Goal: Transaction & Acquisition: Purchase product/service

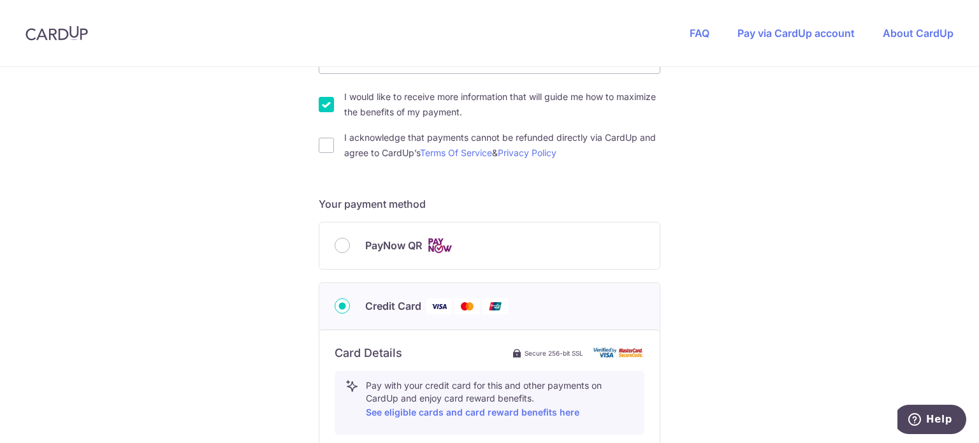
scroll to position [510, 0]
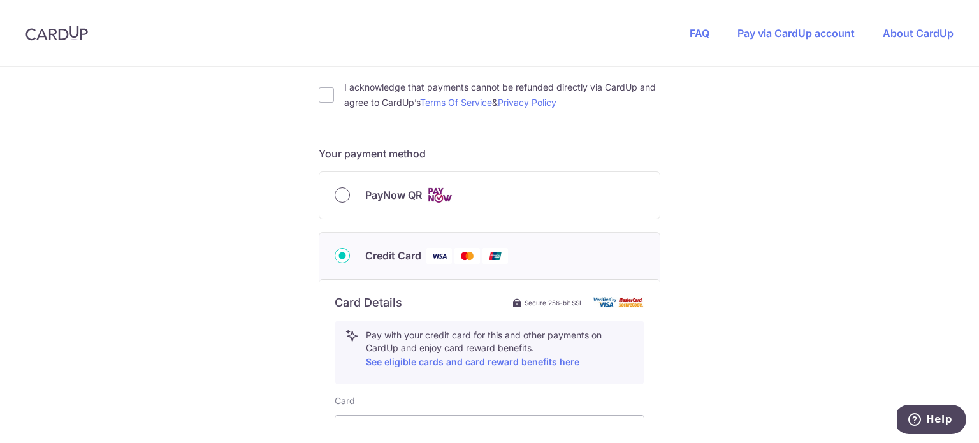
click at [336, 199] on input "PayNow QR" at bounding box center [342, 194] width 15 height 15
radio input "true"
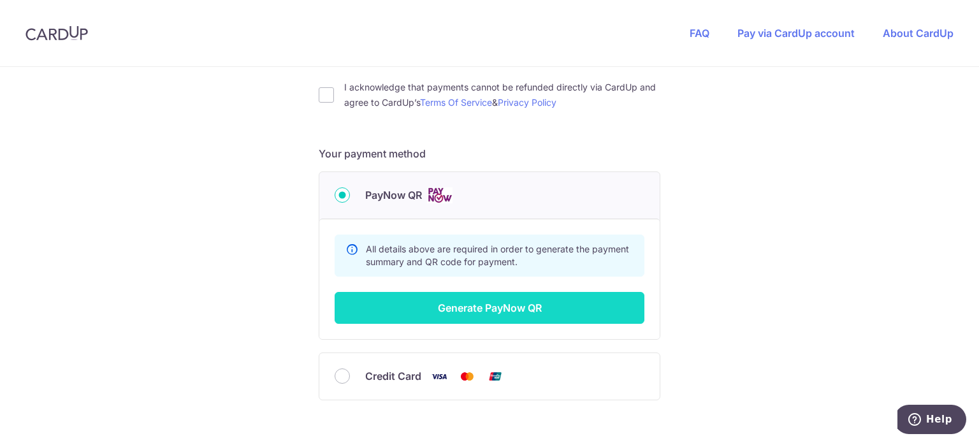
click at [535, 299] on button "Generate PayNow QR" at bounding box center [490, 308] width 310 height 32
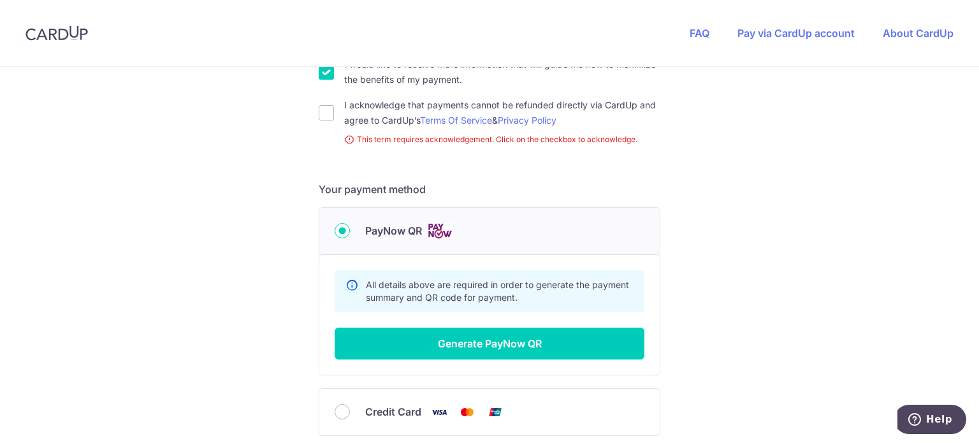
scroll to position [262, 0]
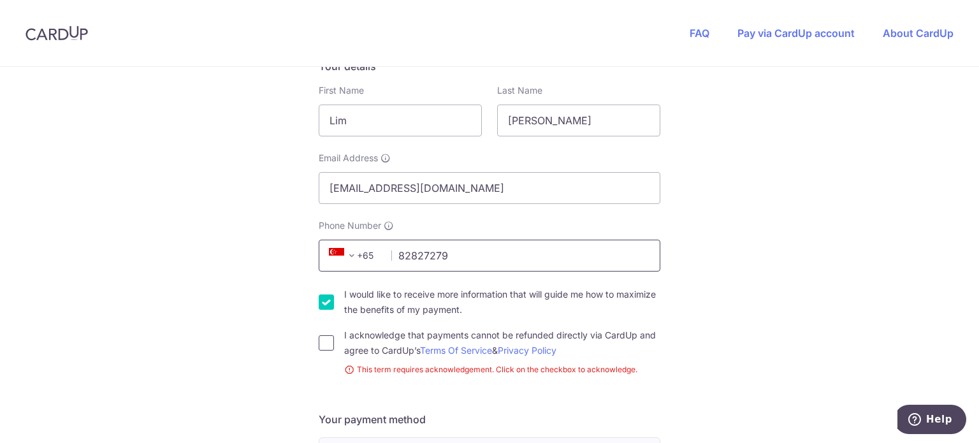
type input "82827279"
click at [323, 342] on input "I acknowledge that payments cannot be refunded directly via CardUp and agree to…" at bounding box center [326, 342] width 15 height 15
checkbox input "true"
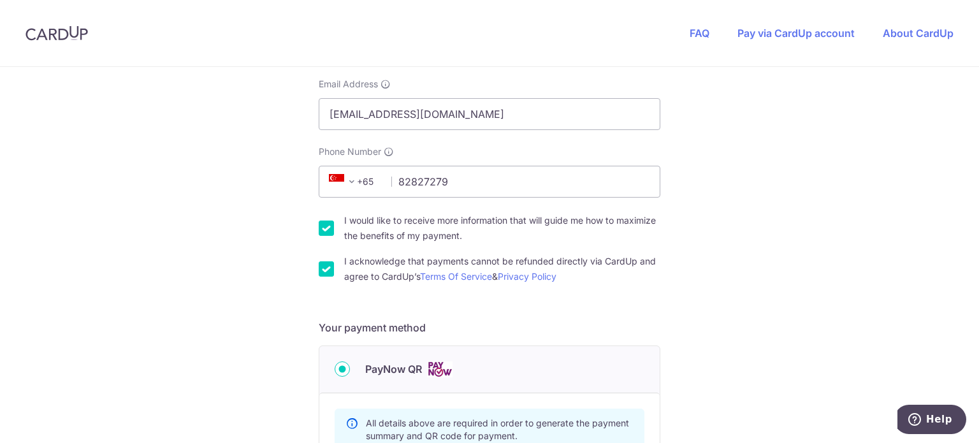
scroll to position [517, 0]
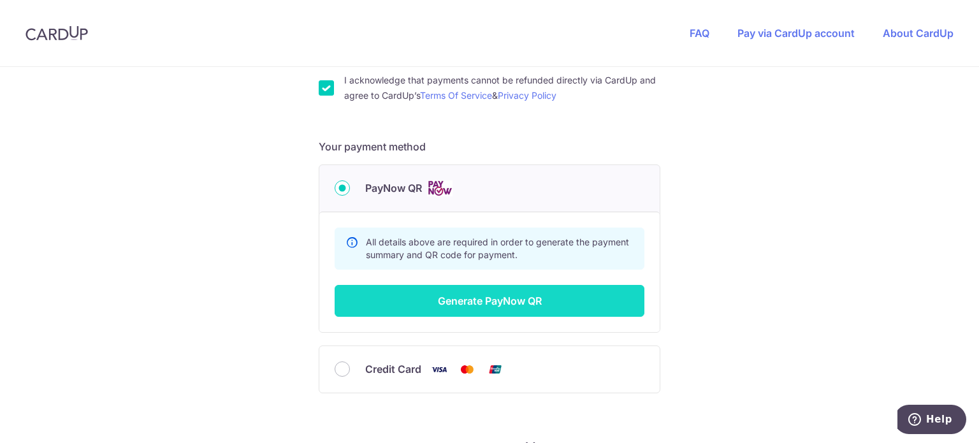
click at [505, 299] on button "Generate PayNow QR" at bounding box center [490, 301] width 310 height 32
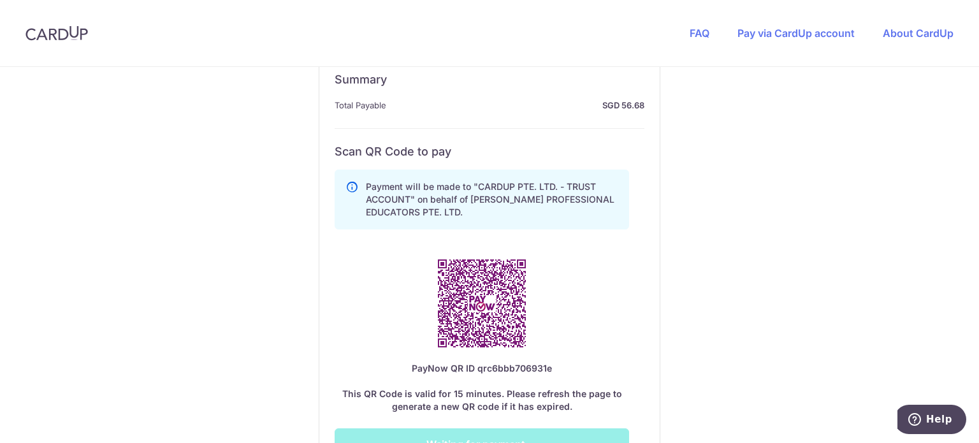
scroll to position [708, 0]
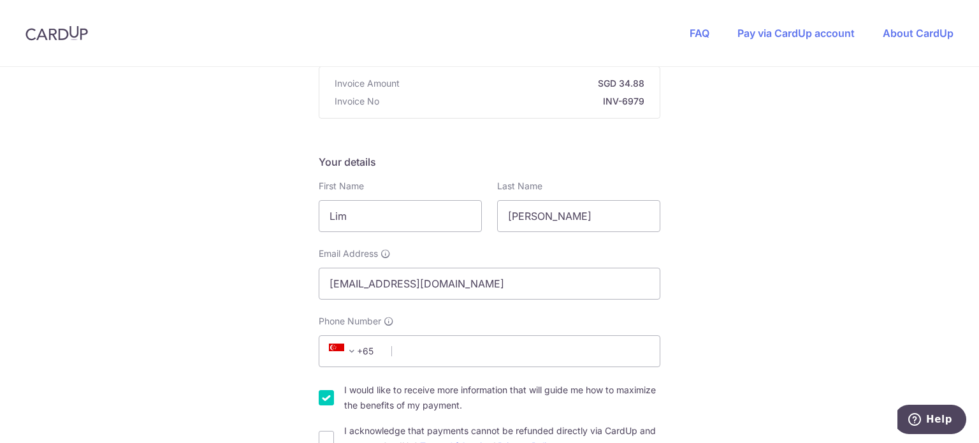
scroll to position [191, 0]
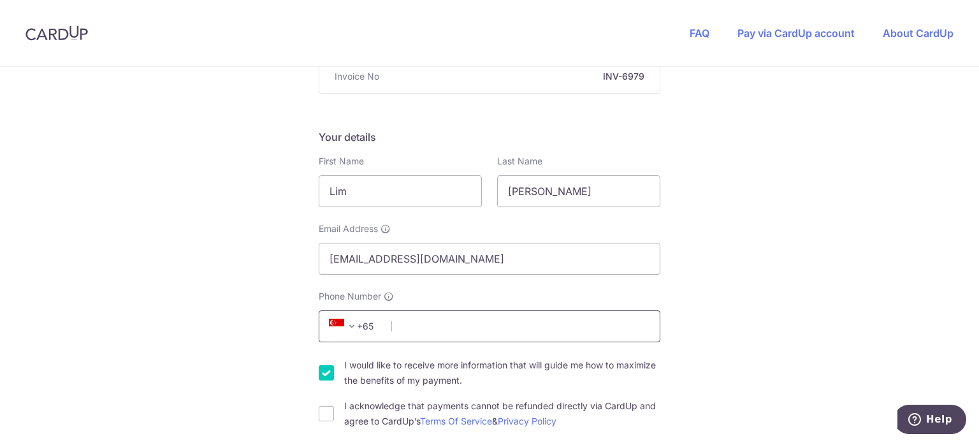
click at [456, 321] on input "Phone Number" at bounding box center [490, 326] width 342 height 32
type input "82827279"
click at [319, 420] on input "I acknowledge that payments cannot be refunded directly via CardUp and agree to…" at bounding box center [326, 413] width 15 height 15
checkbox input "true"
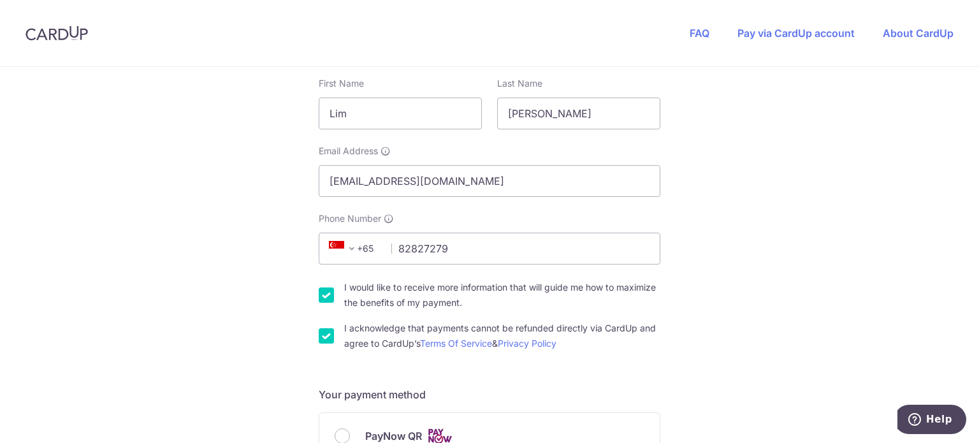
scroll to position [446, 0]
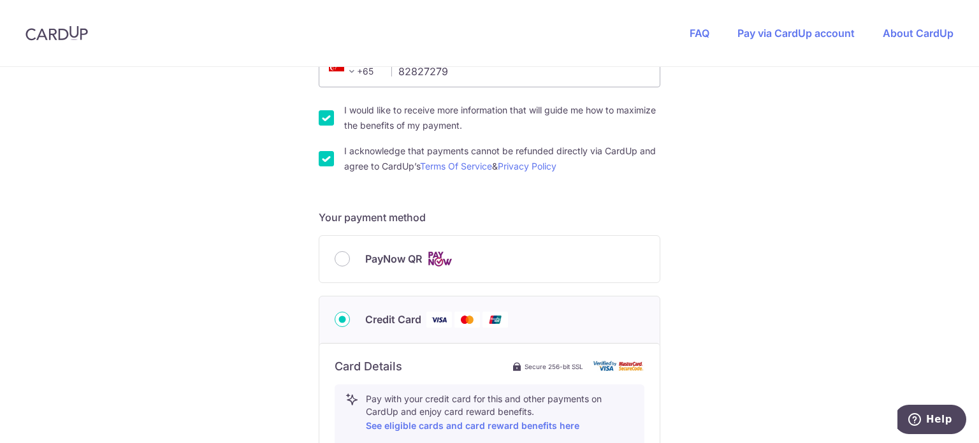
click at [384, 267] on div "PayNow QR" at bounding box center [489, 259] width 340 height 47
click at [342, 261] on input "PayNow QR" at bounding box center [342, 258] width 15 height 15
radio input "true"
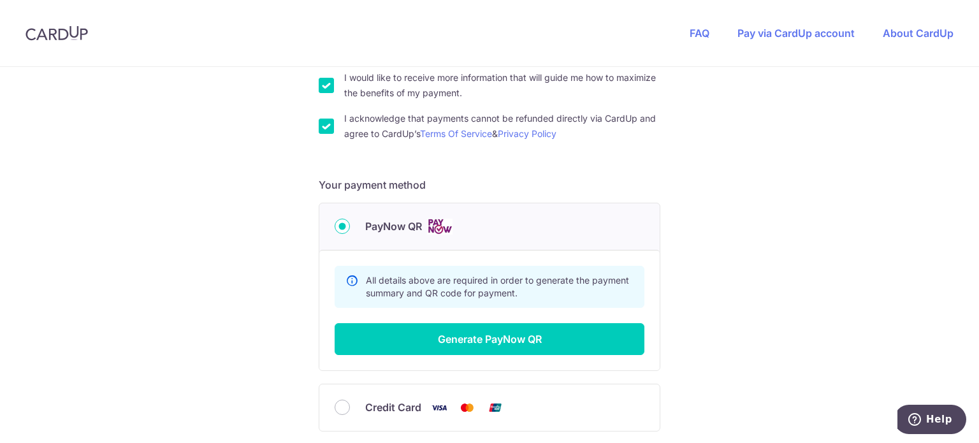
scroll to position [573, 0]
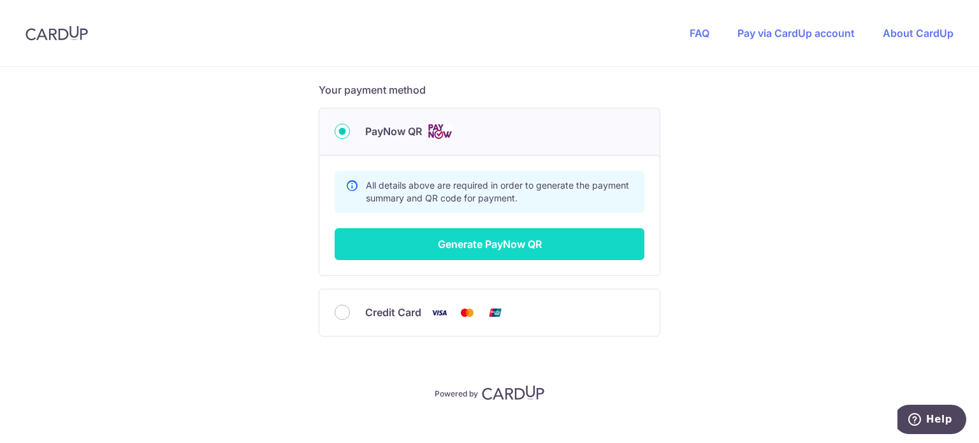
click at [512, 249] on button "Generate PayNow QR" at bounding box center [490, 244] width 310 height 32
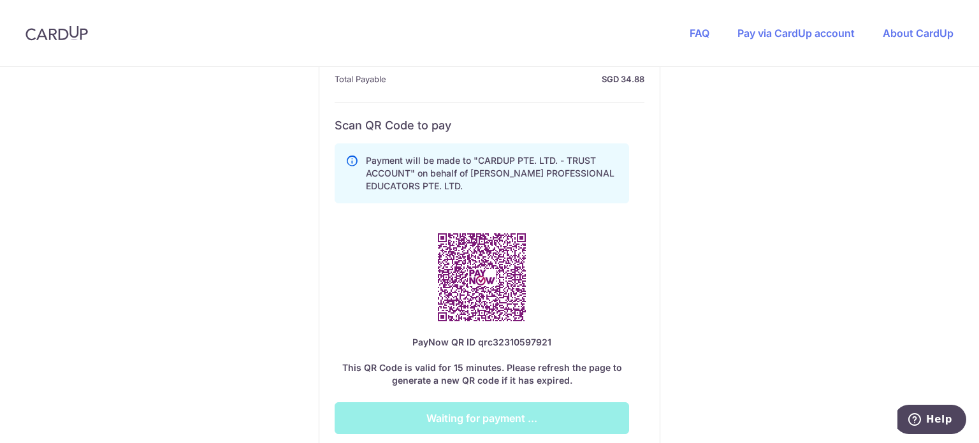
scroll to position [701, 0]
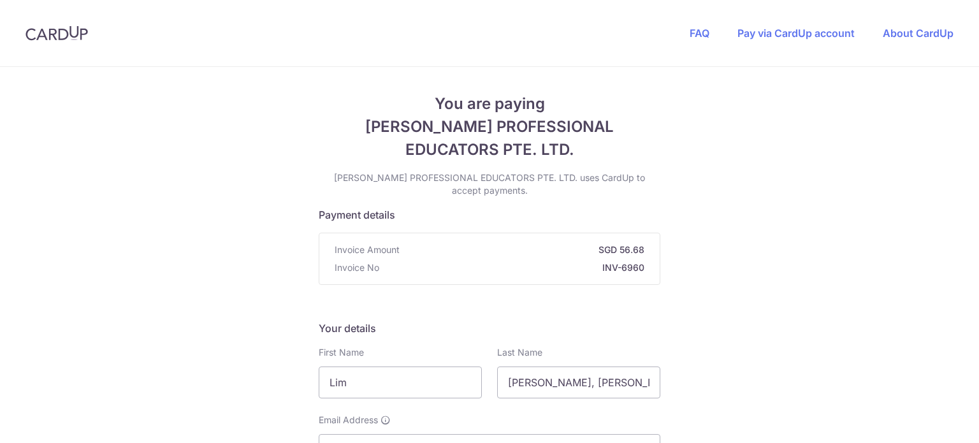
scroll to position [319, 0]
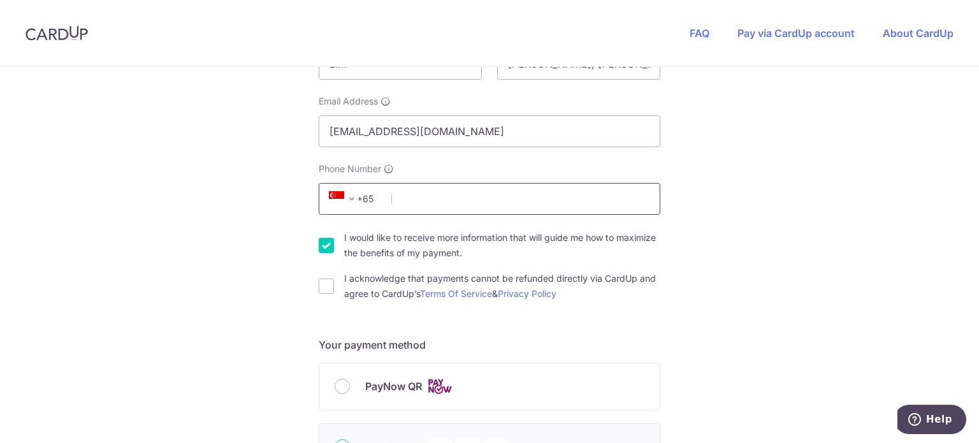
click at [413, 205] on input "Phone Number" at bounding box center [490, 199] width 342 height 32
type input "82827279"
click at [332, 284] on div "I acknowledge that payments cannot be refunded directly via CardUp and agree to…" at bounding box center [490, 286] width 342 height 31
click at [321, 289] on input "I acknowledge that payments cannot be refunded directly via CardUp and agree to…" at bounding box center [326, 285] width 15 height 15
checkbox input "true"
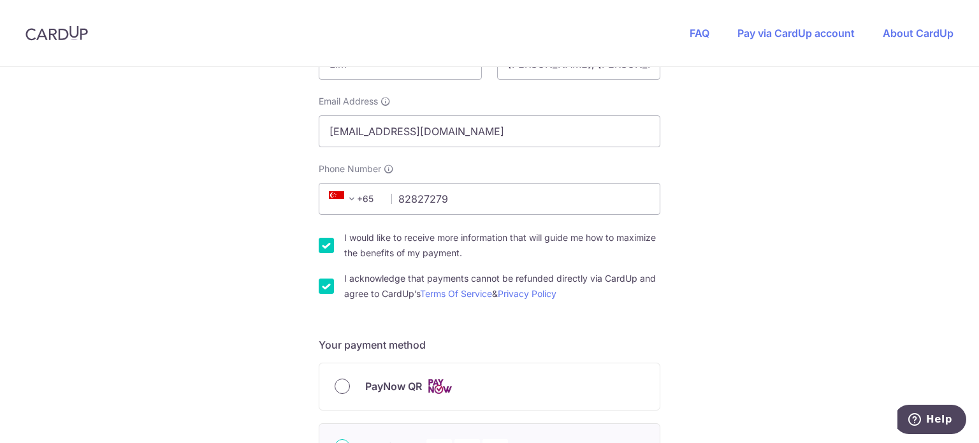
click at [340, 388] on input "PayNow QR" at bounding box center [342, 386] width 15 height 15
radio input "true"
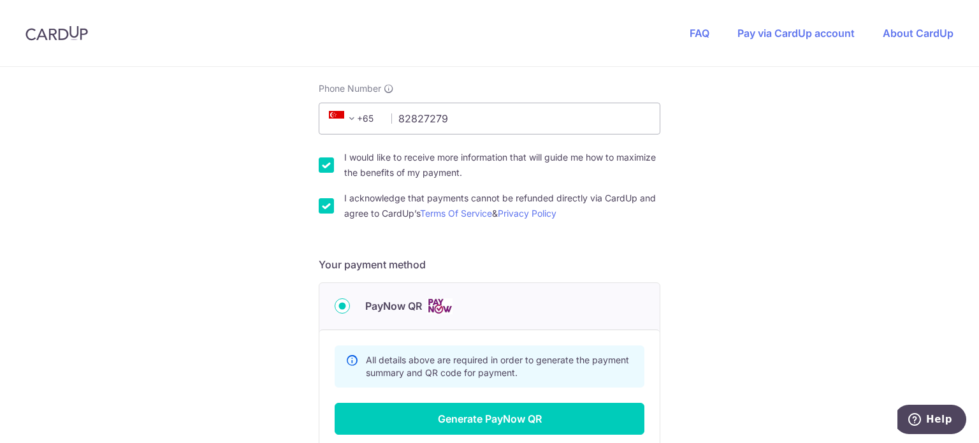
scroll to position [510, 0]
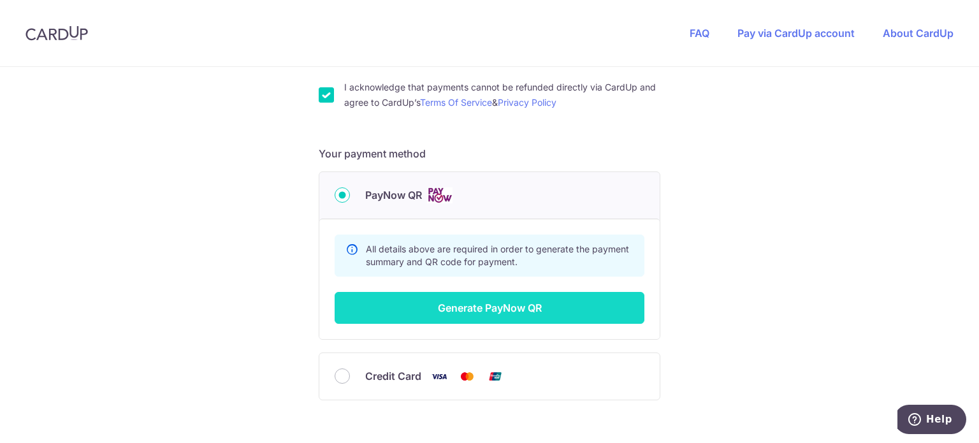
drag, startPoint x: 559, startPoint y: 303, endPoint x: 566, endPoint y: 304, distance: 7.0
click at [559, 303] on button "Generate PayNow QR" at bounding box center [490, 308] width 310 height 32
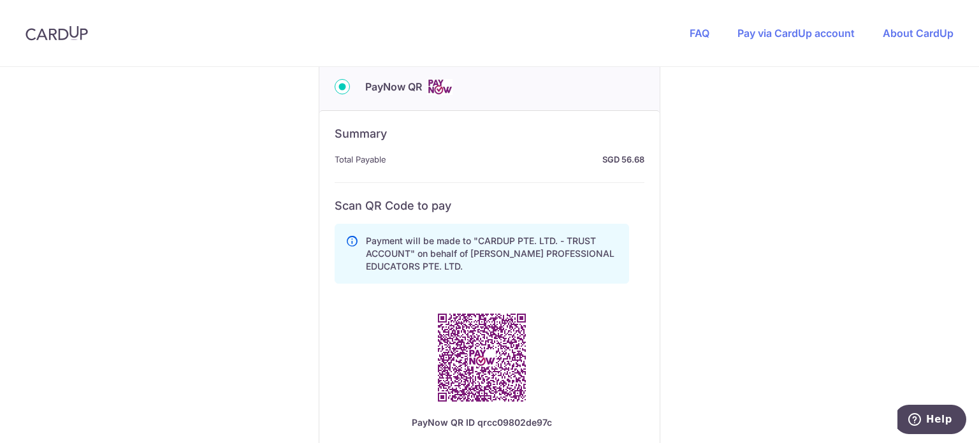
scroll to position [765, 0]
